Goal: Task Accomplishment & Management: Manage account settings

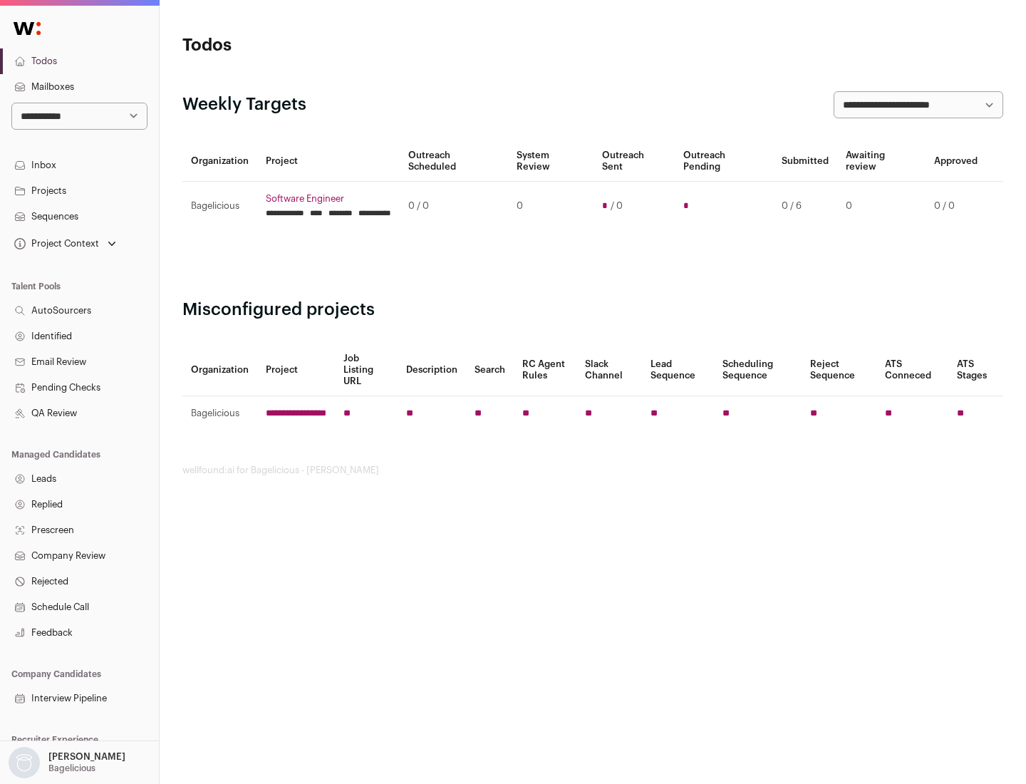
click at [79, 190] on link "Projects" at bounding box center [79, 191] width 159 height 26
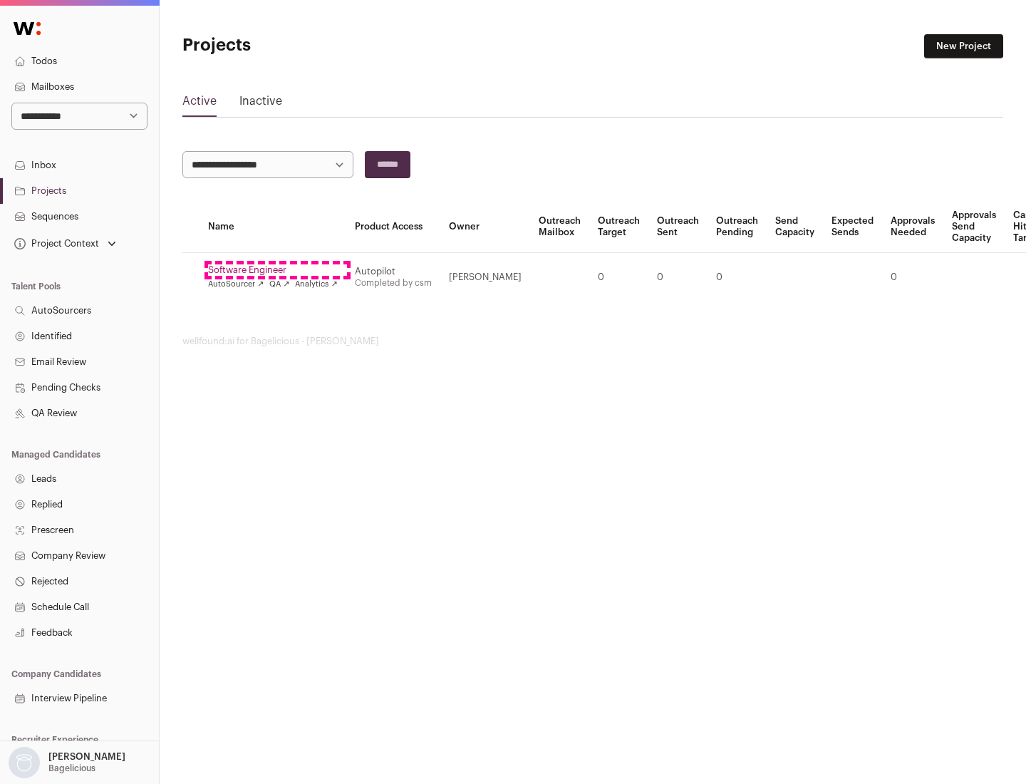
click at [277, 270] on link "Software Engineer" at bounding box center [273, 269] width 130 height 11
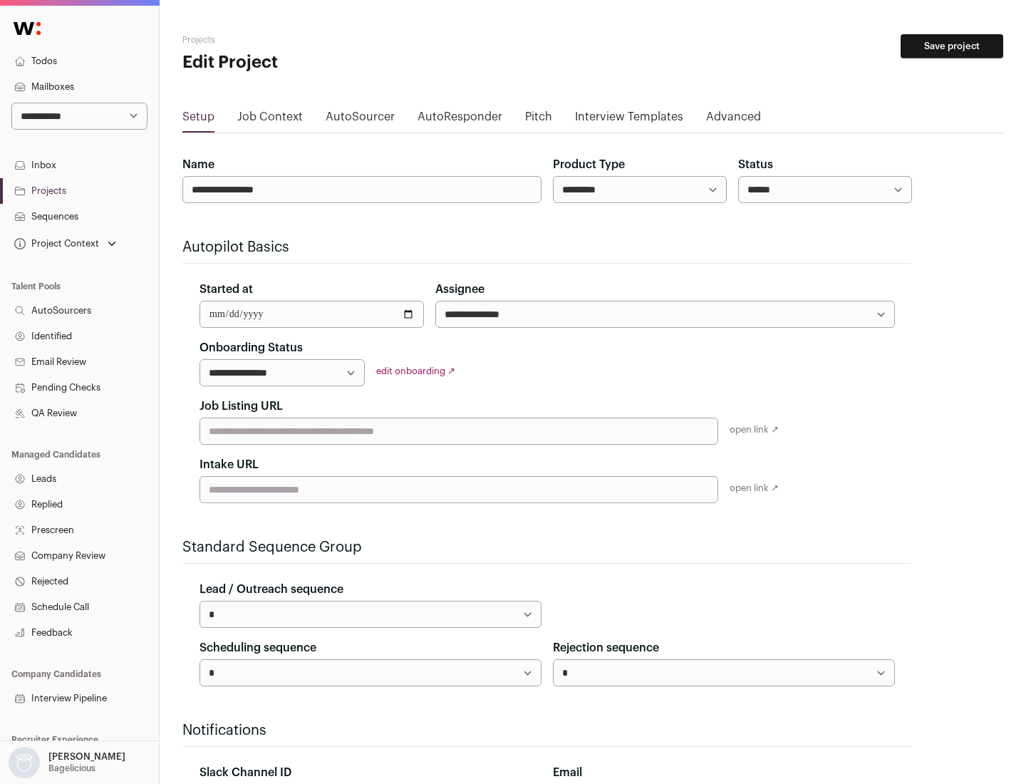
click at [952, 46] on button "Save project" at bounding box center [952, 46] width 103 height 24
